Goal: Register for event/course

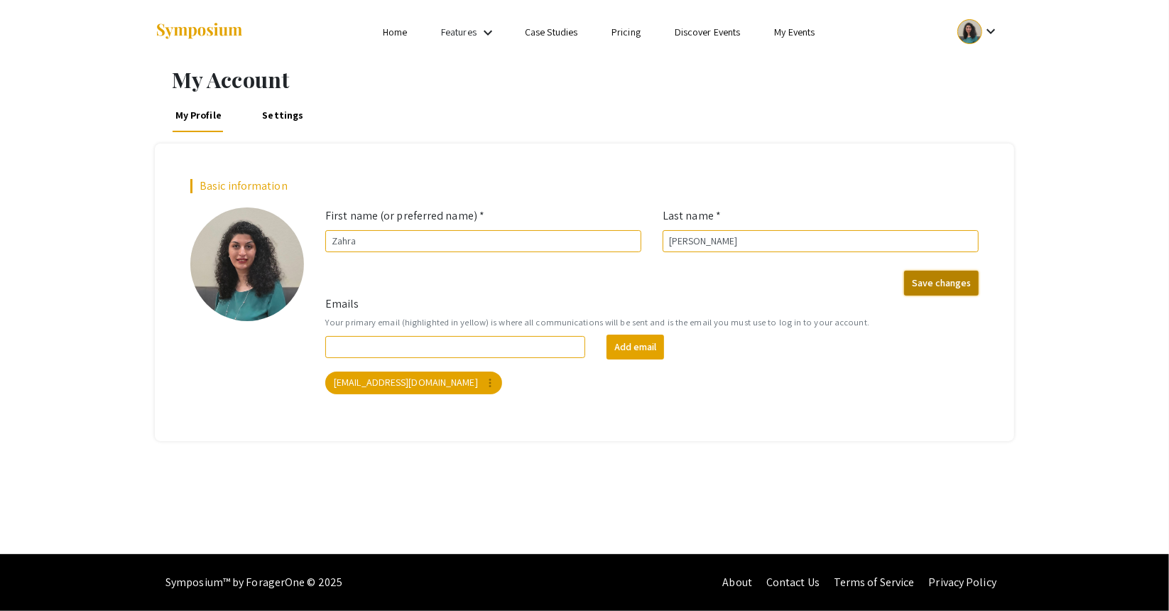
click at [918, 287] on button "Save changes" at bounding box center [941, 283] width 75 height 25
click at [959, 285] on button "Save changes" at bounding box center [941, 283] width 75 height 25
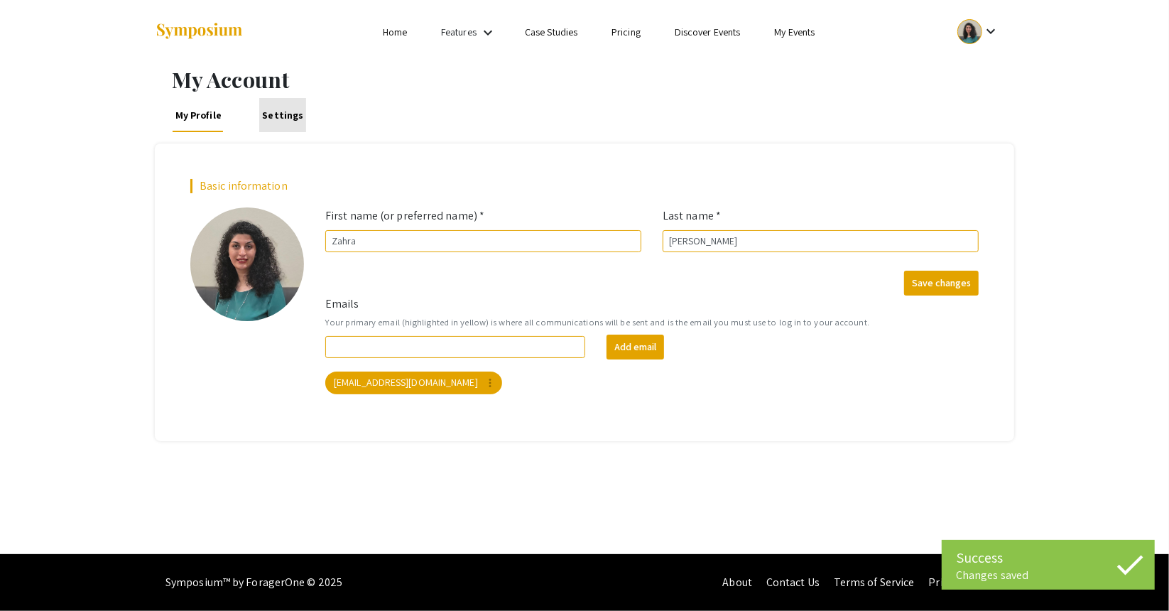
click at [290, 119] on link "Settings" at bounding box center [282, 115] width 47 height 34
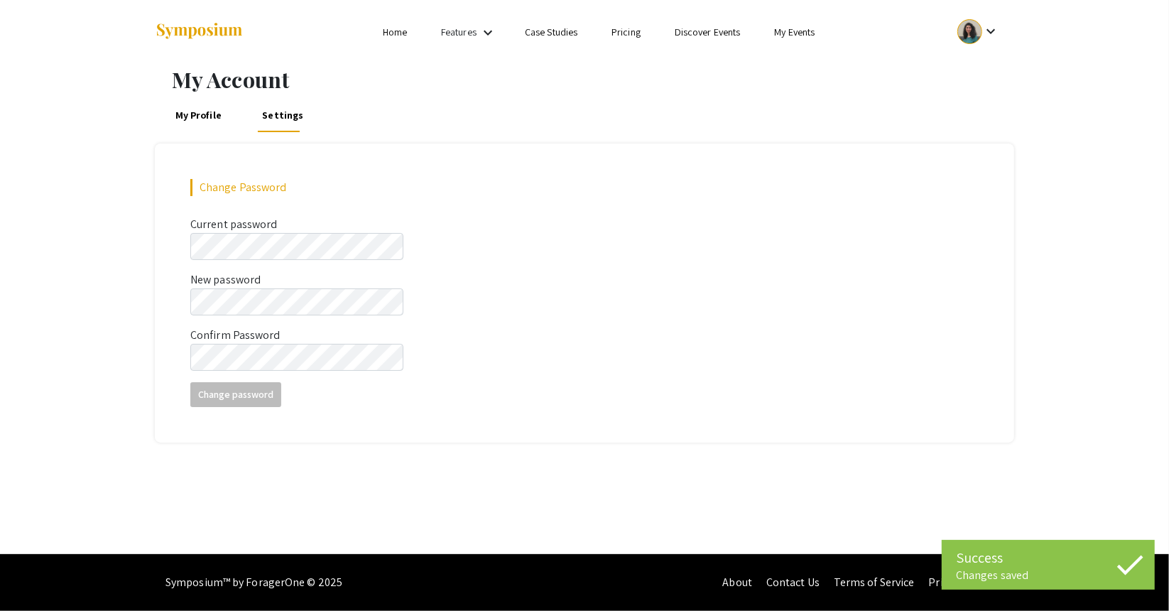
click at [155, 103] on div "My Profile Settings" at bounding box center [584, 115] width 859 height 34
click at [200, 119] on link "My Profile" at bounding box center [199, 115] width 52 height 34
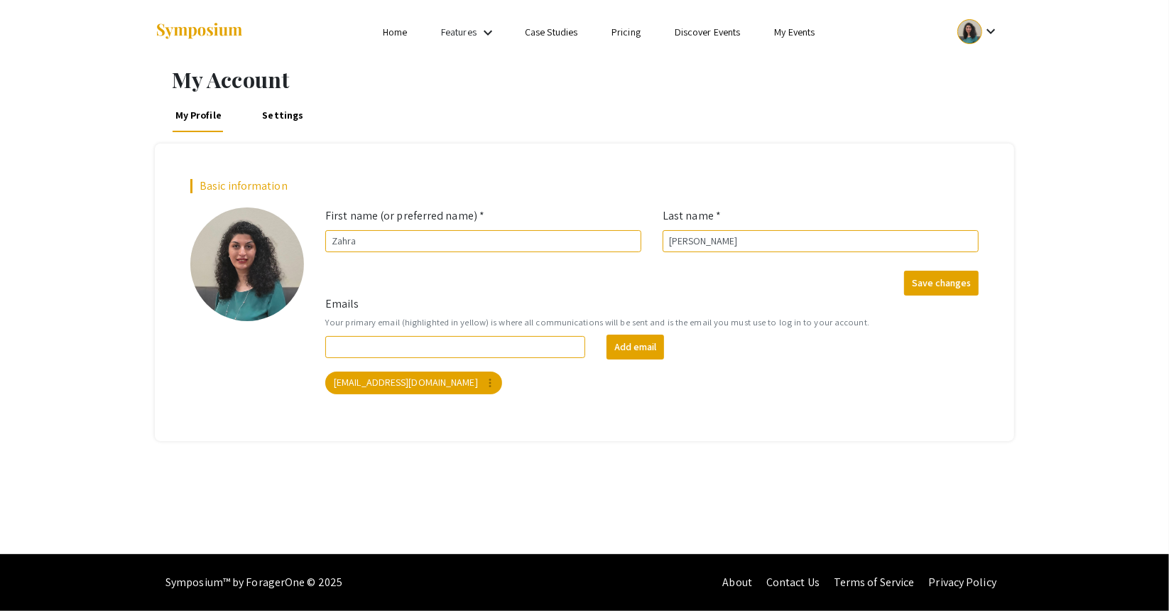
click at [290, 112] on link "Settings" at bounding box center [282, 115] width 47 height 34
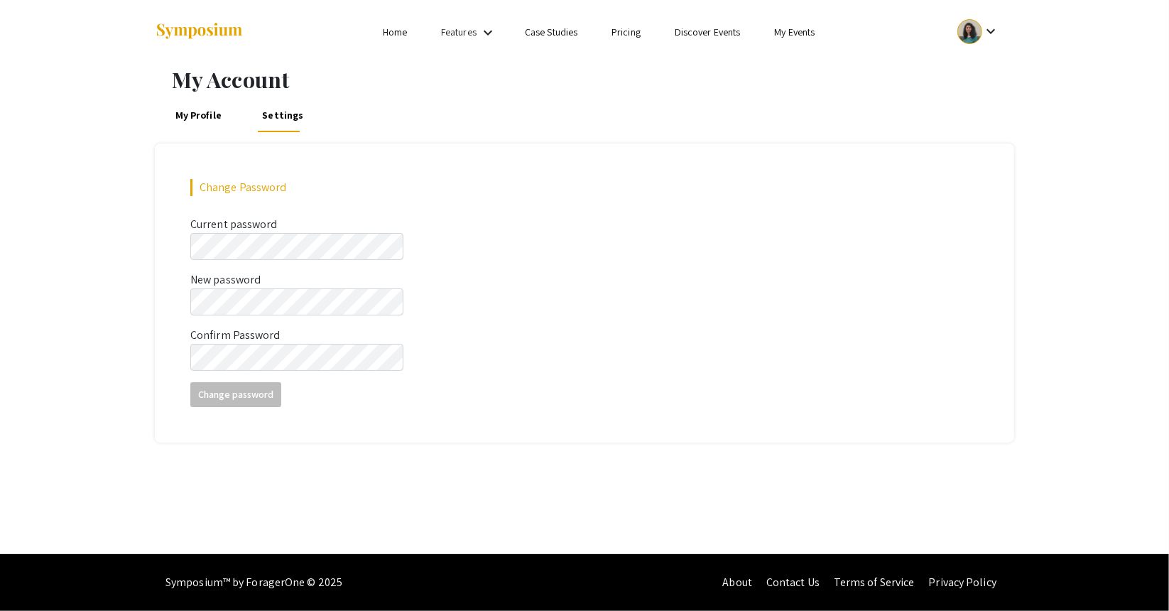
click at [544, 29] on link "Case Studies" at bounding box center [551, 32] width 53 height 13
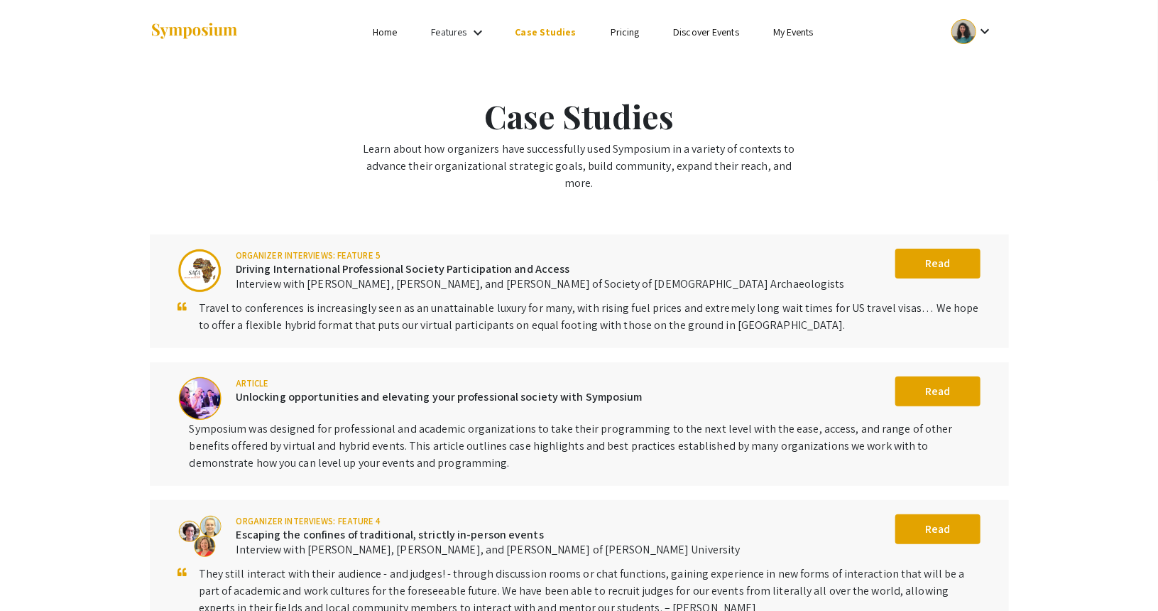
click at [625, 35] on link "Pricing" at bounding box center [625, 32] width 29 height 13
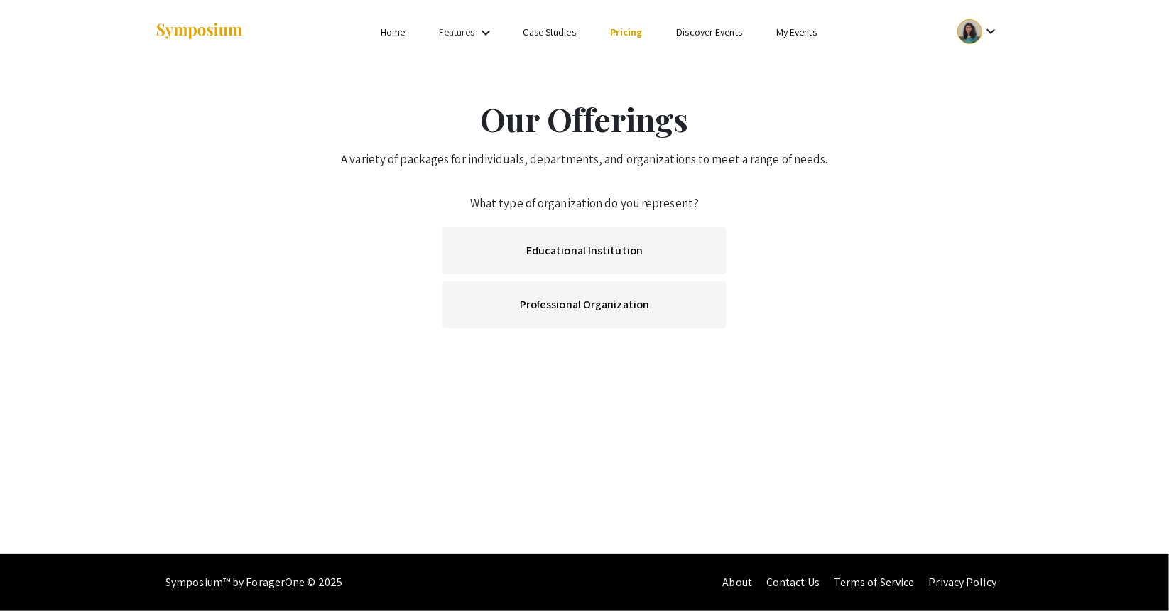
click at [685, 35] on link "Discover Events" at bounding box center [709, 32] width 66 height 13
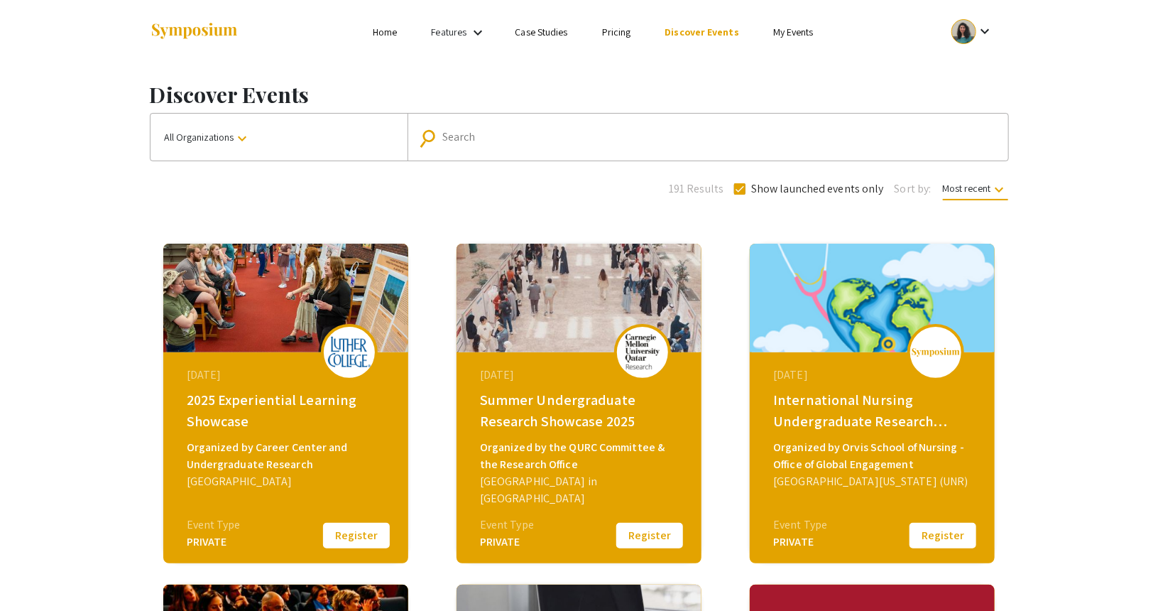
click at [779, 29] on link "My Events" at bounding box center [793, 32] width 40 height 13
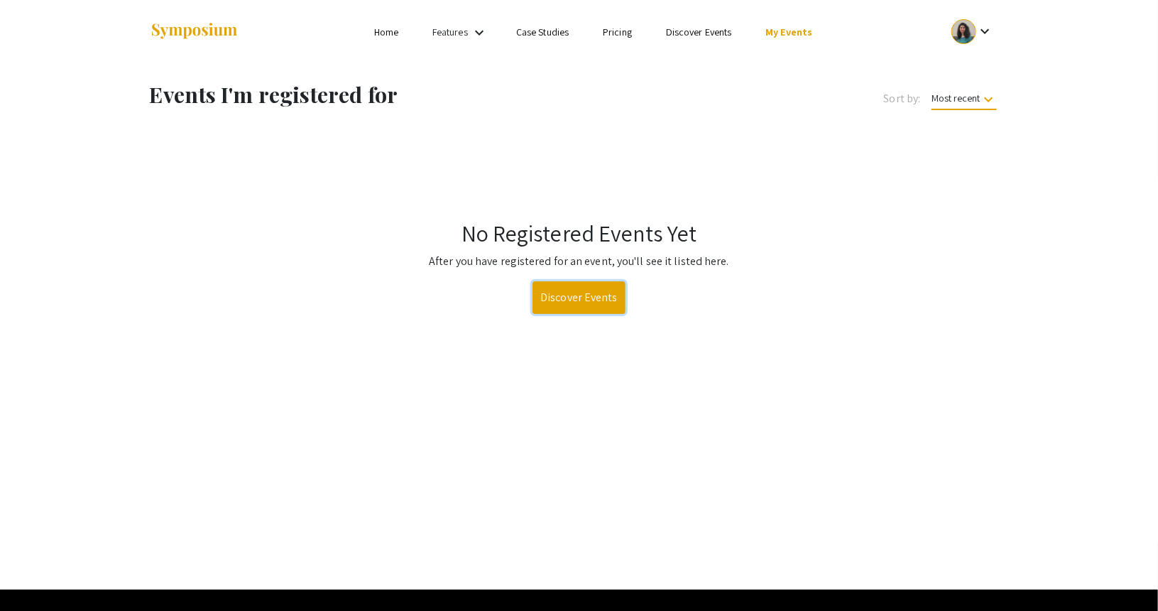
click at [574, 298] on link "Discover Events" at bounding box center [579, 297] width 93 height 33
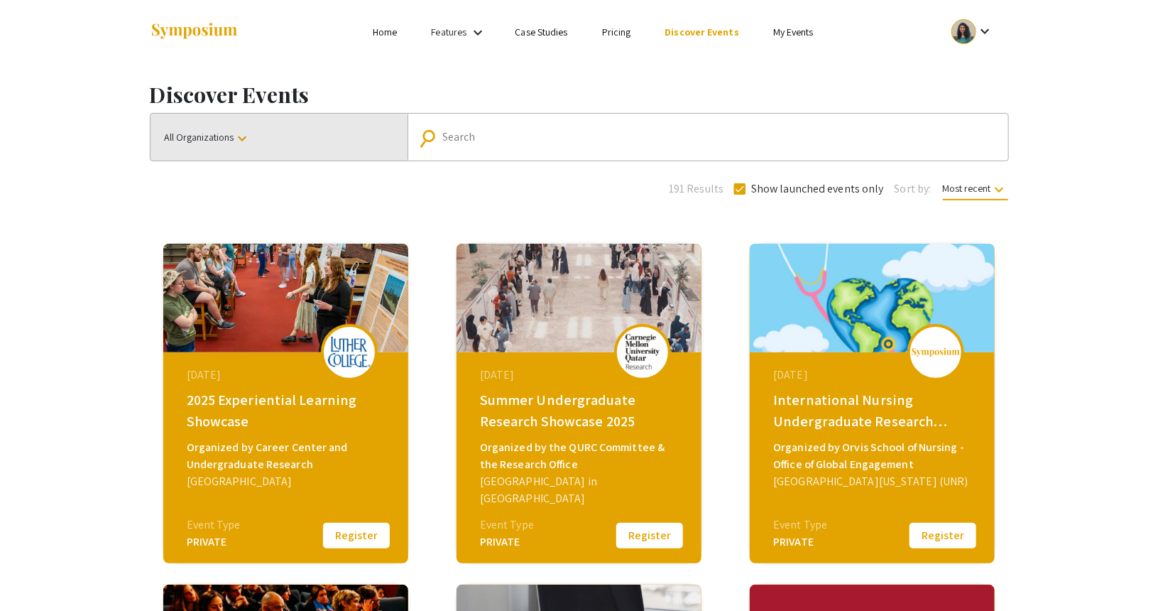
click at [337, 141] on button "All Organizations keyboard_arrow_down" at bounding box center [279, 137] width 257 height 47
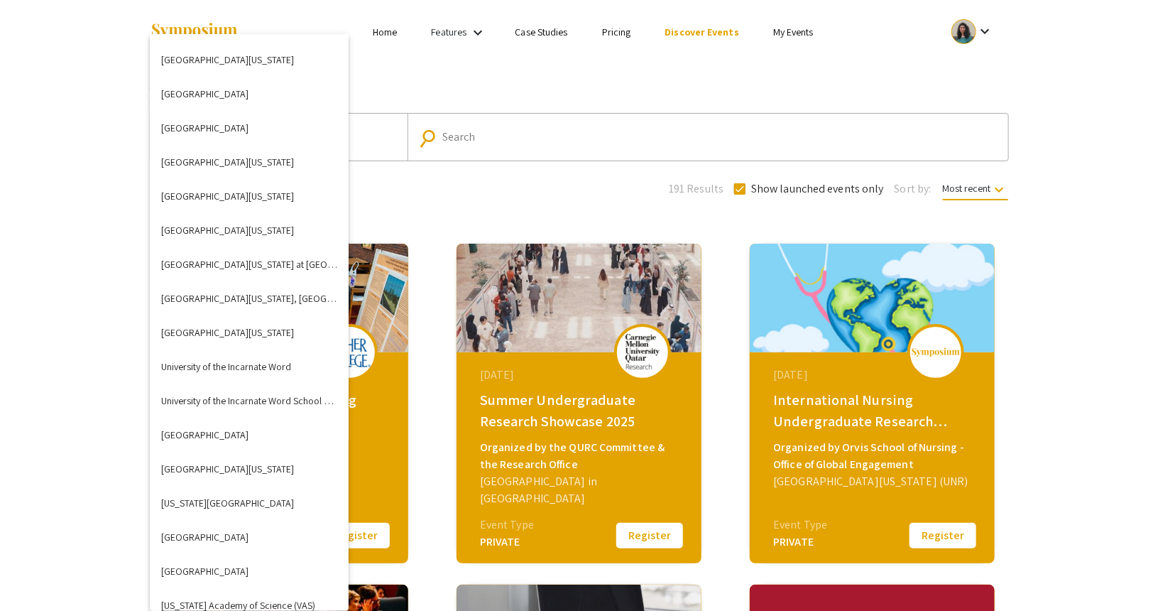
scroll to position [4795, 0]
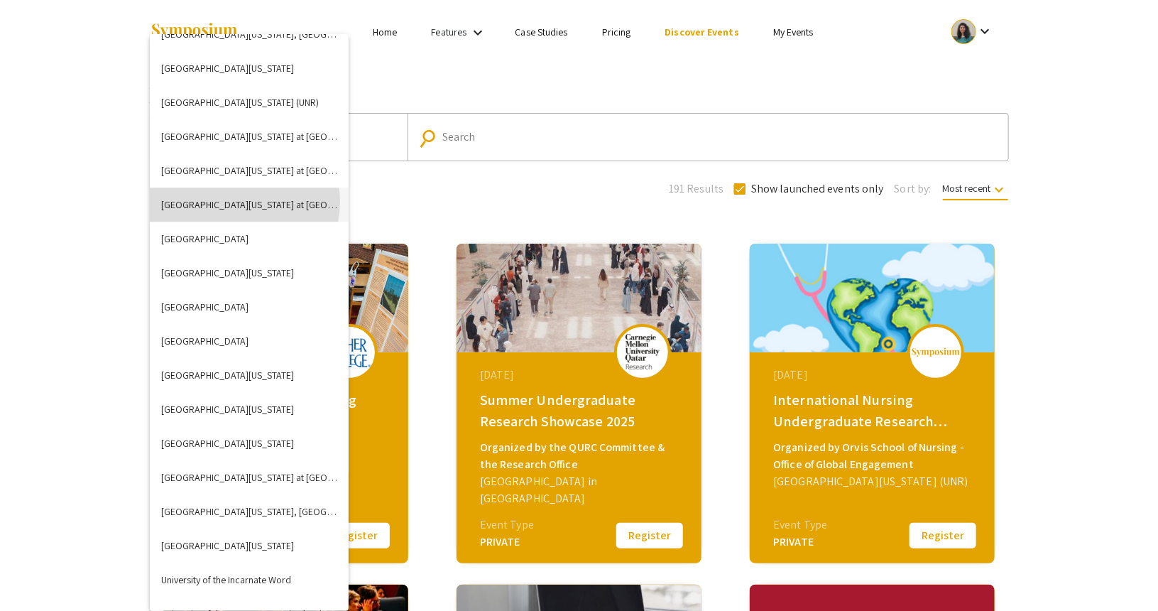
click at [234, 202] on button "[GEOGRAPHIC_DATA][US_STATE] at [GEOGRAPHIC_DATA]" at bounding box center [249, 204] width 199 height 34
checkbox input "false"
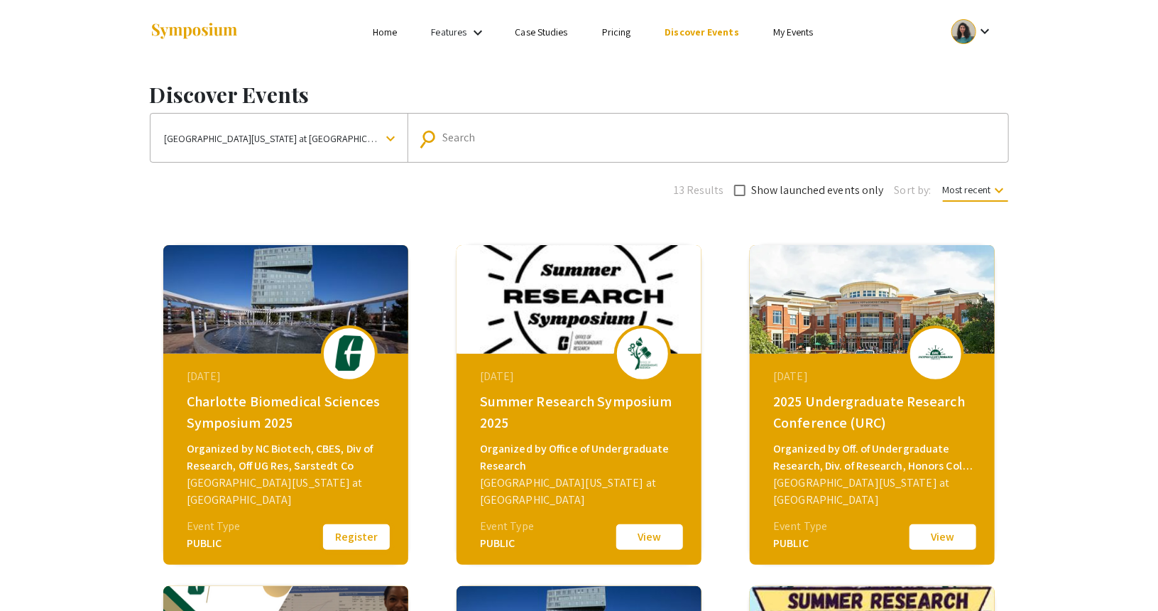
click at [365, 533] on button "Register" at bounding box center [356, 537] width 71 height 30
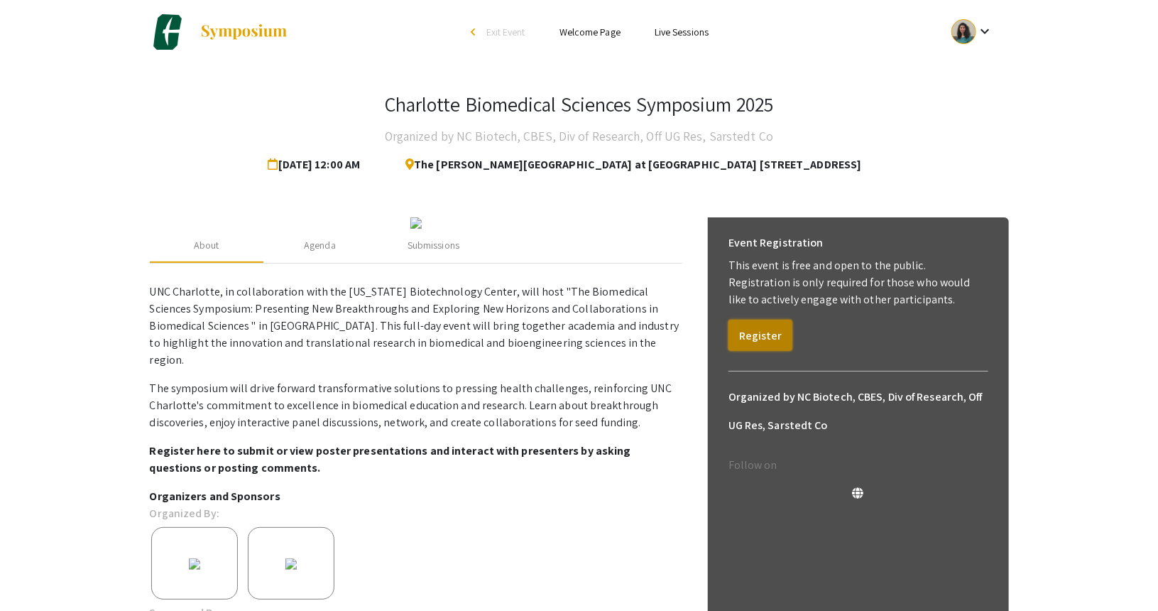
click at [754, 343] on button "Register" at bounding box center [761, 335] width 64 height 31
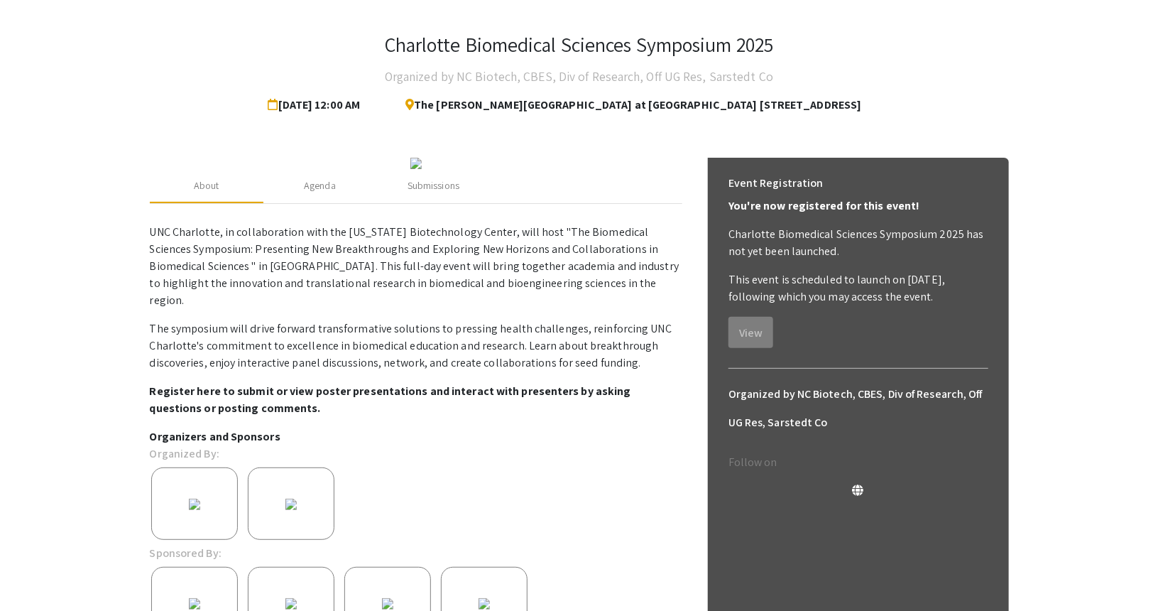
scroll to position [213, 0]
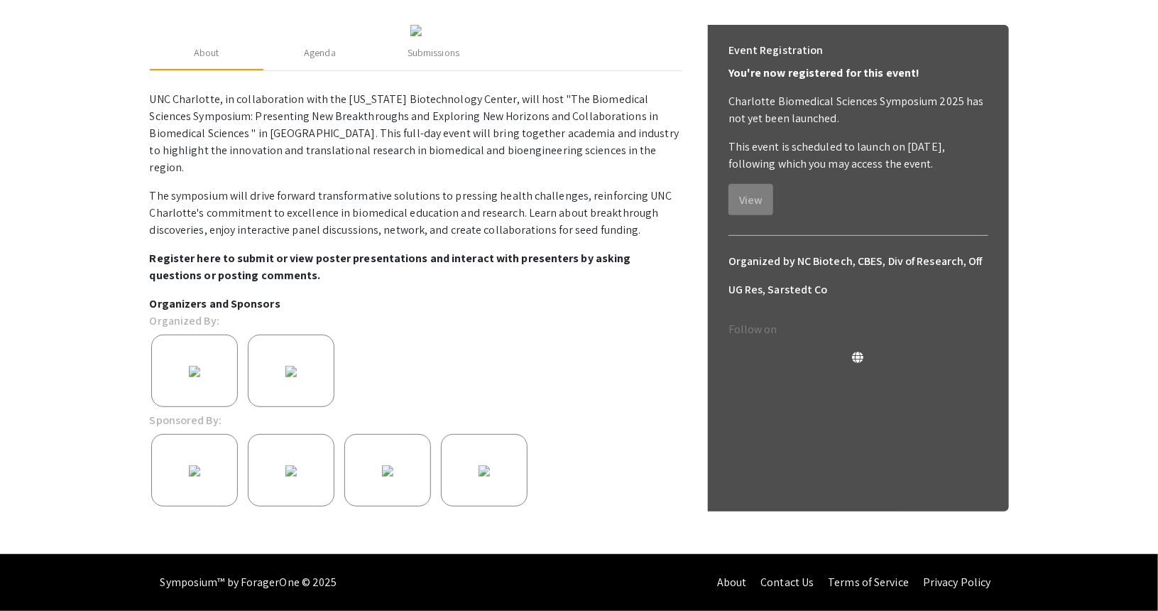
click at [859, 352] on icon at bounding box center [858, 357] width 11 height 11
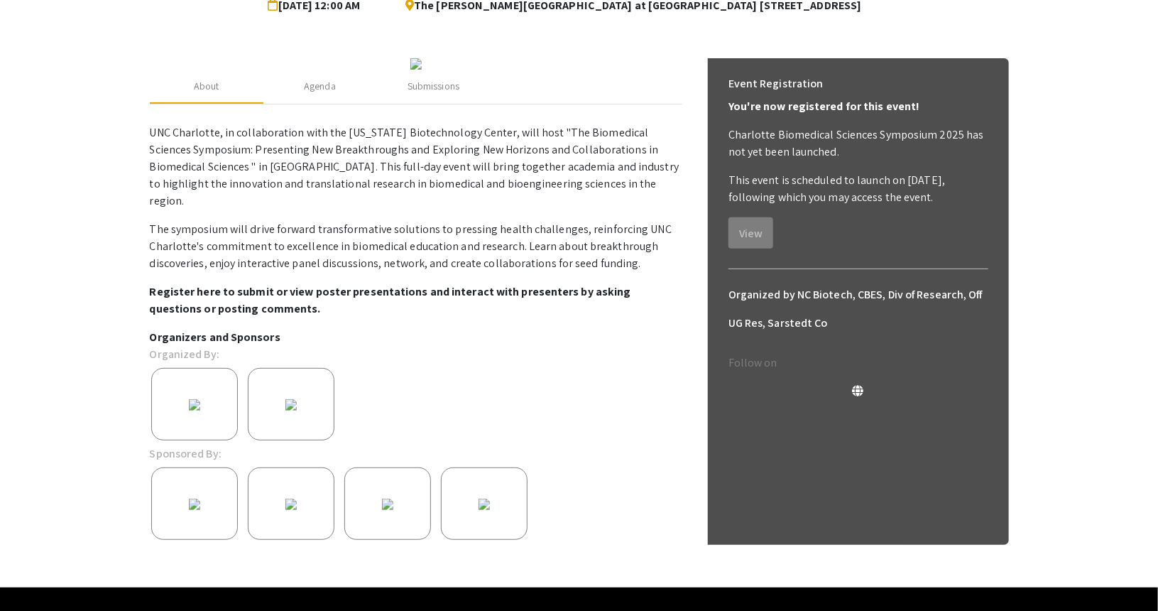
scroll to position [0, 0]
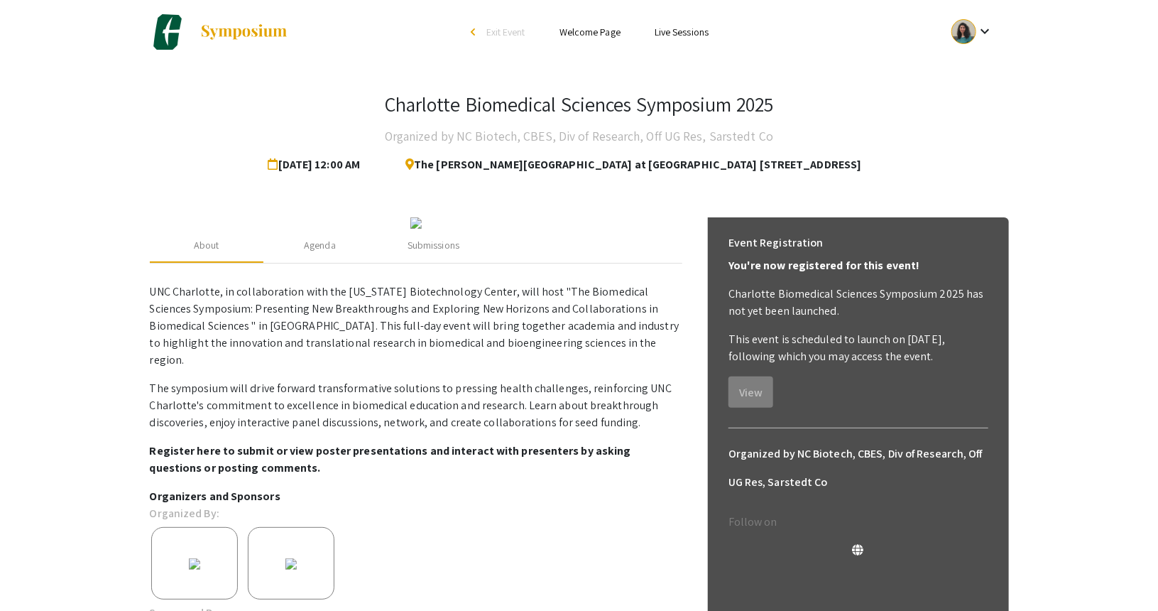
drag, startPoint x: 873, startPoint y: 167, endPoint x: 435, endPoint y: 158, distance: 437.5
click at [435, 158] on div "The [PERSON_NAME][GEOGRAPHIC_DATA] at [GEOGRAPHIC_DATA] [STREET_ADDRESS]" at bounding box center [635, 165] width 510 height 28
copy span "The [PERSON_NAME][GEOGRAPHIC_DATA] at [GEOGRAPHIC_DATA] [STREET_ADDRESS]"
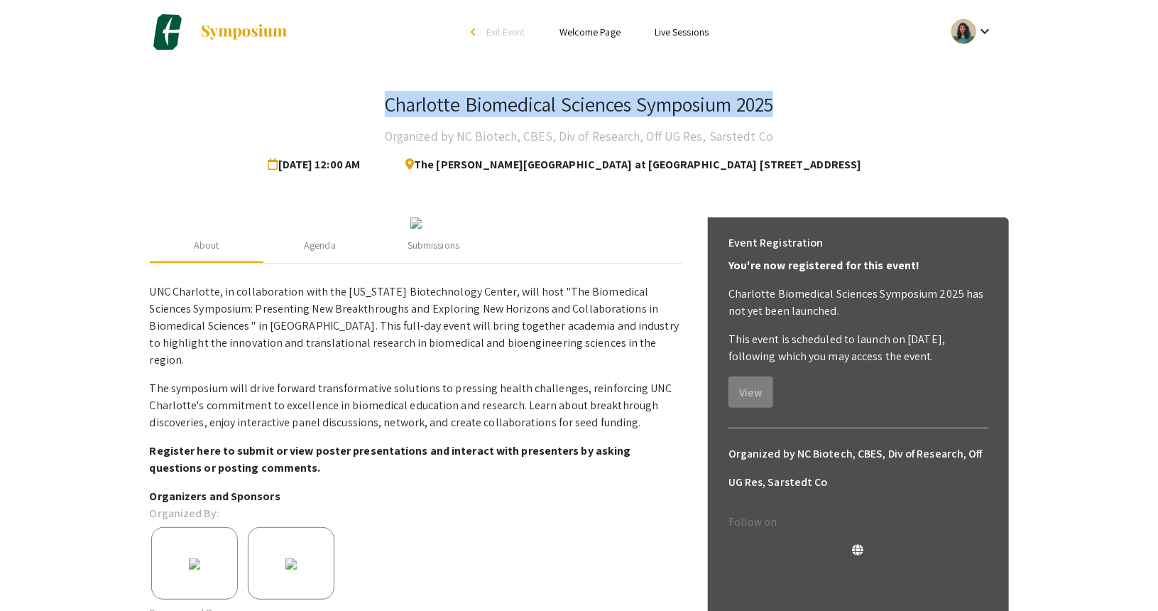
drag, startPoint x: 773, startPoint y: 102, endPoint x: 376, endPoint y: 99, distance: 397.0
click at [376, 99] on div "Charlotte Biomedical Sciences Symposium 2025 Organized by NC Biotech, CBES, Div…" at bounding box center [579, 135] width 859 height 87
copy h3 "Charlotte Biomedical Sciences Symposium 2025"
click at [422, 229] on img at bounding box center [415, 222] width 11 height 11
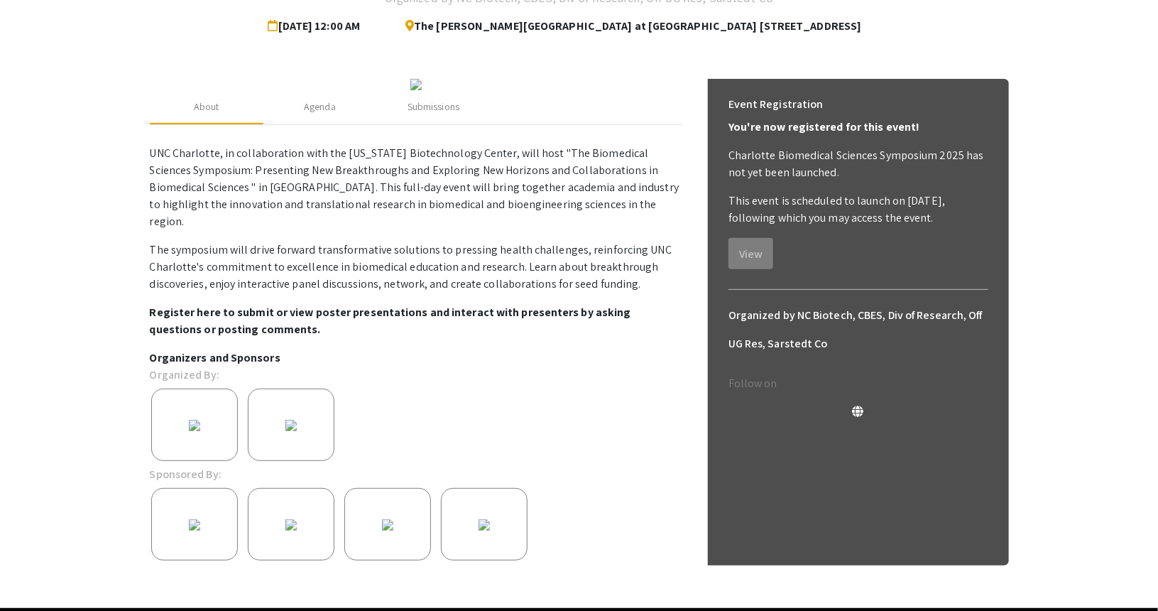
scroll to position [284, 0]
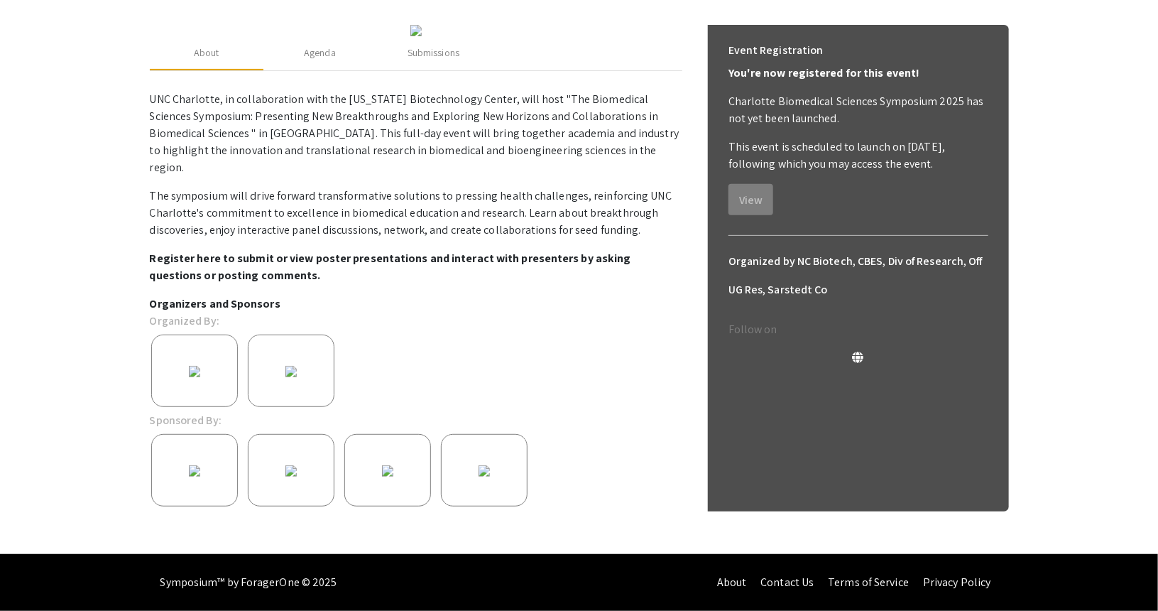
click at [1037, 305] on app-registration-page-preview "Charlotte Biomedical Sciences Symposium 2025 Organized by NC Biotech, CBES, Div…" at bounding box center [579, 212] width 1158 height 682
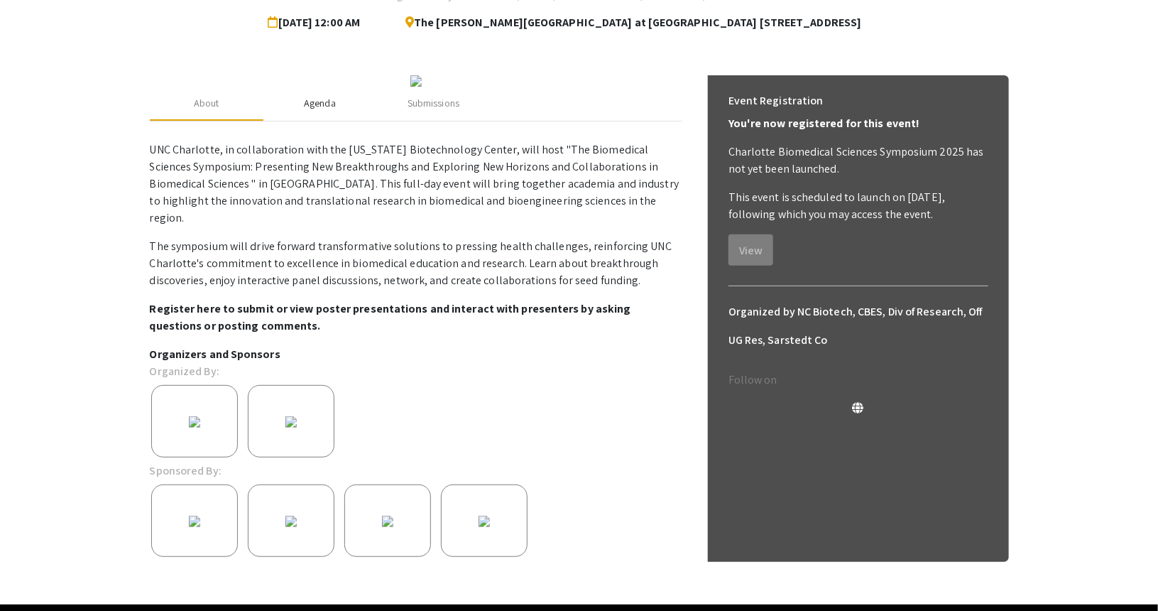
click at [321, 111] on div "Agenda" at bounding box center [320, 103] width 32 height 15
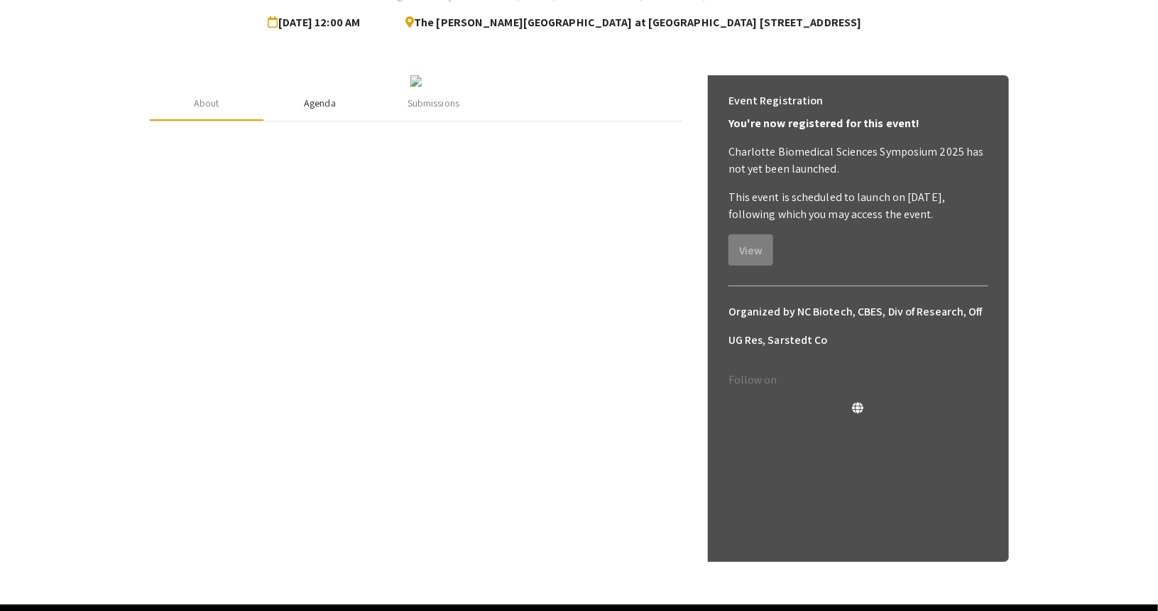
scroll to position [58, 0]
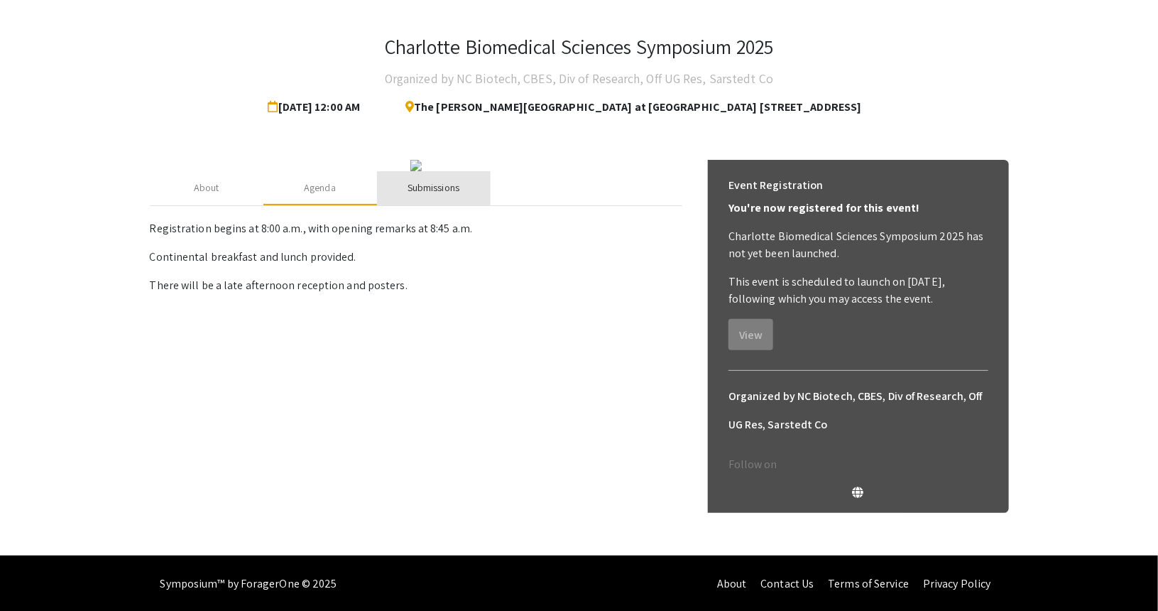
click at [439, 195] on div "Submissions" at bounding box center [434, 187] width 52 height 15
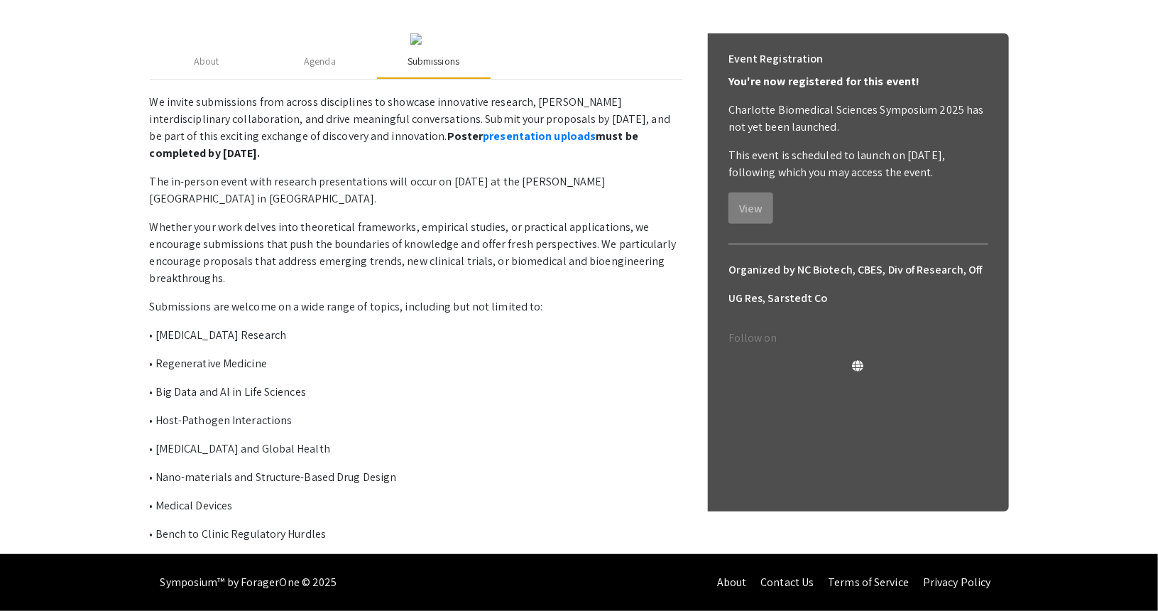
scroll to position [271, 0]
click at [483, 143] on link "presentation uploads" at bounding box center [539, 136] width 113 height 15
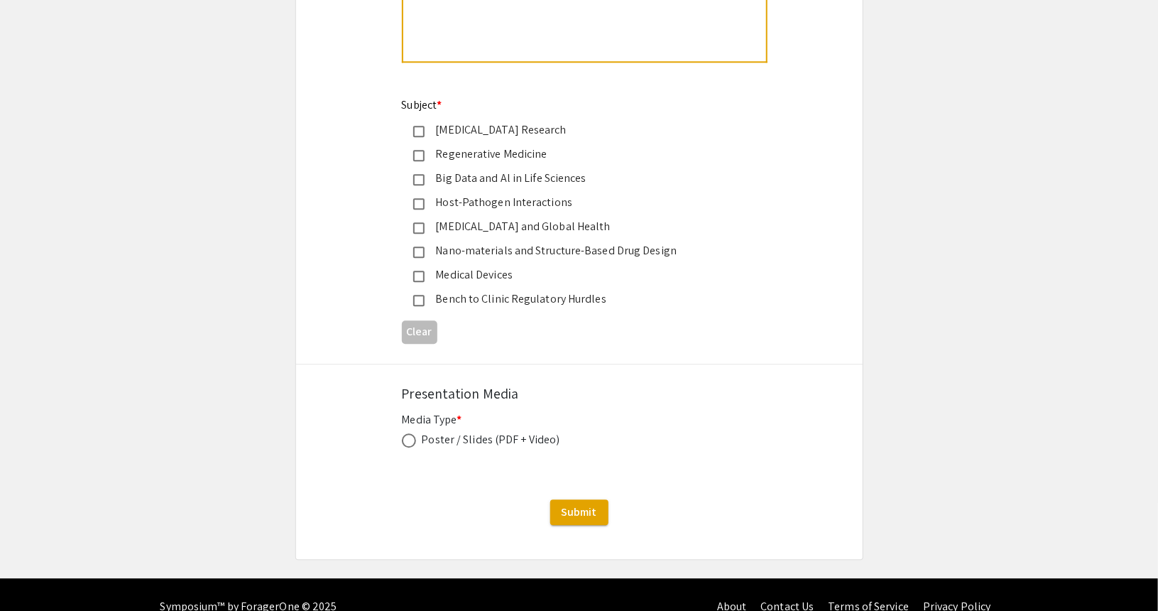
scroll to position [1684, 0]
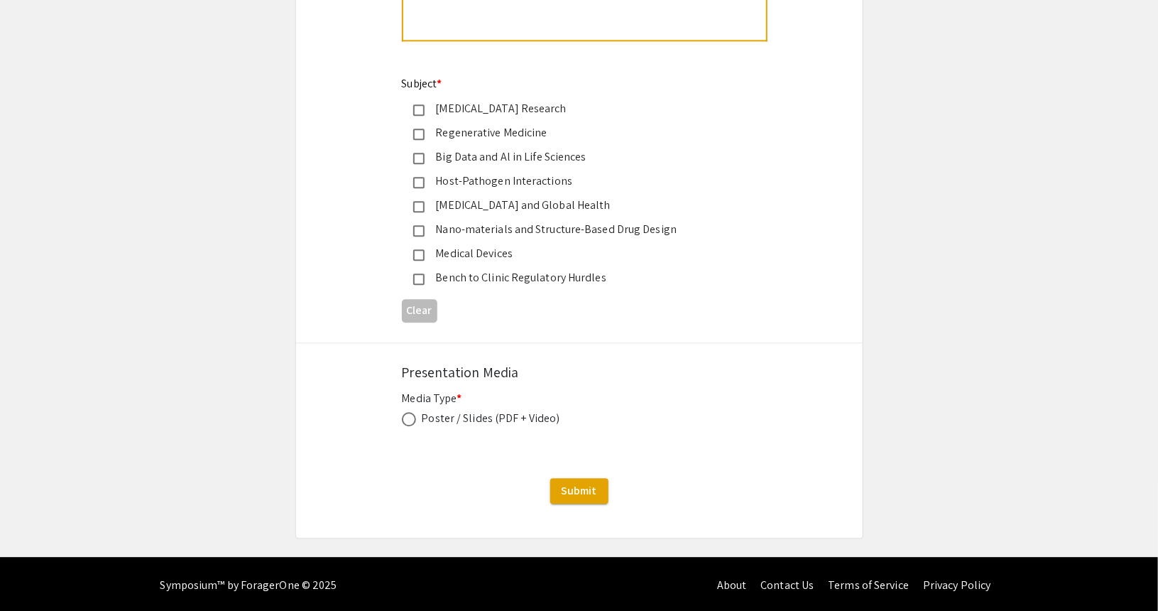
click at [482, 415] on div "Poster / Slides (PDF + Video)" at bounding box center [491, 418] width 138 height 17
click at [410, 418] on span at bounding box center [409, 419] width 14 height 14
click at [410, 418] on input "radio" at bounding box center [409, 419] width 14 height 14
radio input "true"
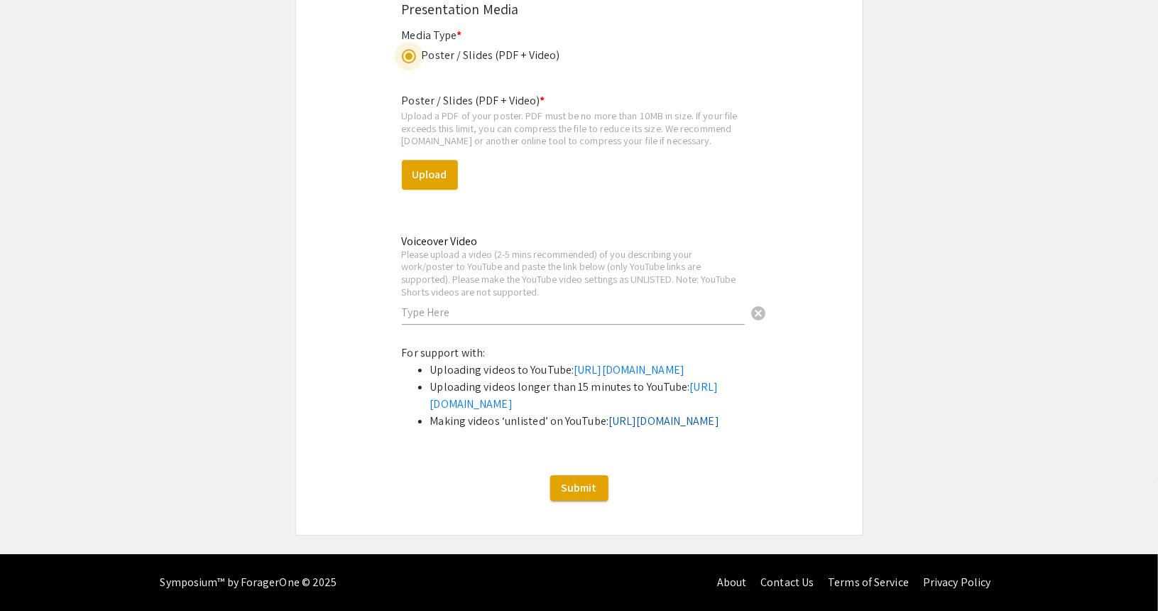
scroll to position [2059, 0]
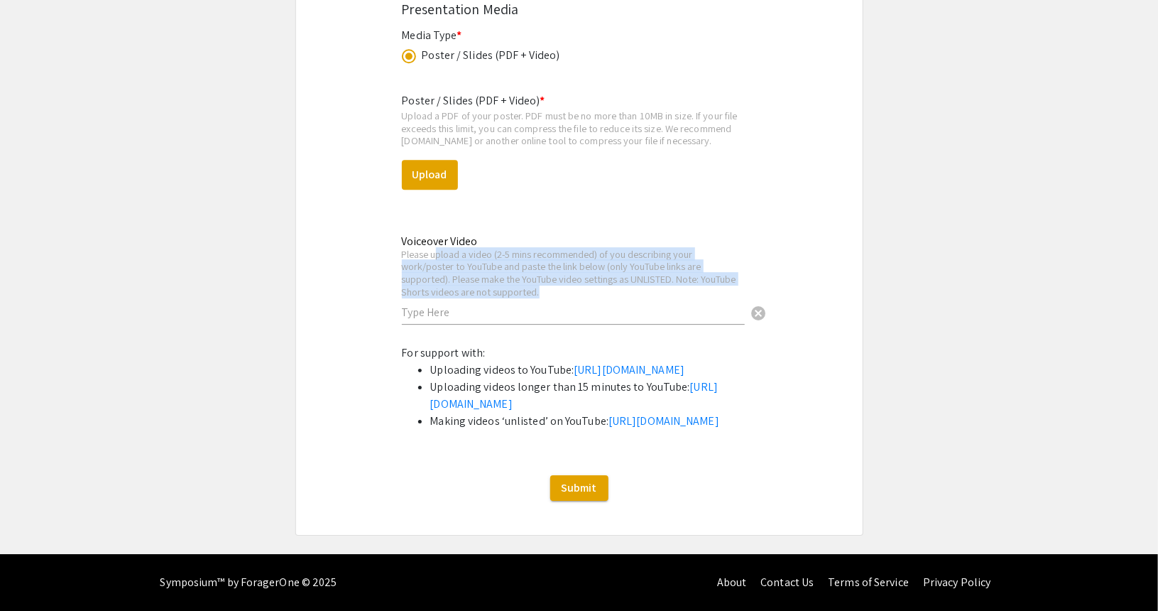
drag, startPoint x: 436, startPoint y: 241, endPoint x: 538, endPoint y: 278, distance: 109.0
click at [538, 278] on div "Please upload a video (2-5 mins recommended) of you describing your work/poster…" at bounding box center [573, 273] width 343 height 50
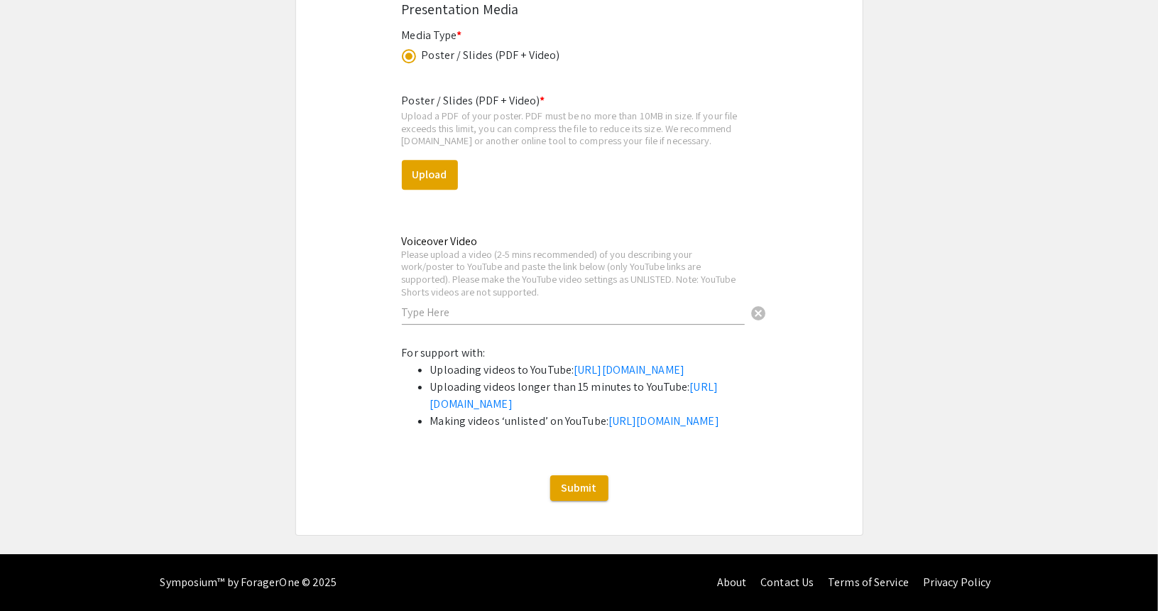
click at [577, 278] on div "Please upload a video (2-5 mins recommended) of you describing your work/poster…" at bounding box center [573, 273] width 343 height 50
drag, startPoint x: 544, startPoint y: 339, endPoint x: 694, endPoint y: 339, distance: 149.8
click at [694, 378] on li "Uploading videos longer than 15 minutes to YouTube: https://support.google.com/…" at bounding box center [593, 395] width 327 height 34
drag, startPoint x: 442, startPoint y: 388, endPoint x: 611, endPoint y: 389, distance: 168.3
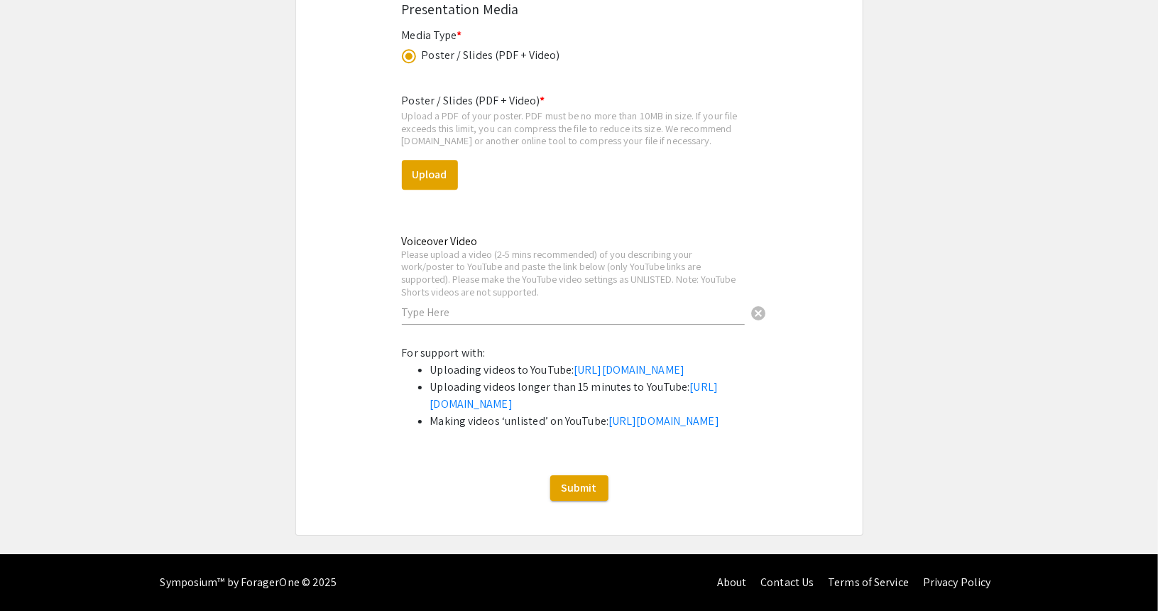
click at [611, 413] on li "Making videos ‘unlisted’ on YouTube: https://support.google.com/youtube/answer/…" at bounding box center [593, 421] width 327 height 17
click at [643, 413] on li "Making videos ‘unlisted’ on YouTube: https://support.google.com/youtube/answer/…" at bounding box center [593, 421] width 327 height 17
